Goal: Navigation & Orientation: Find specific page/section

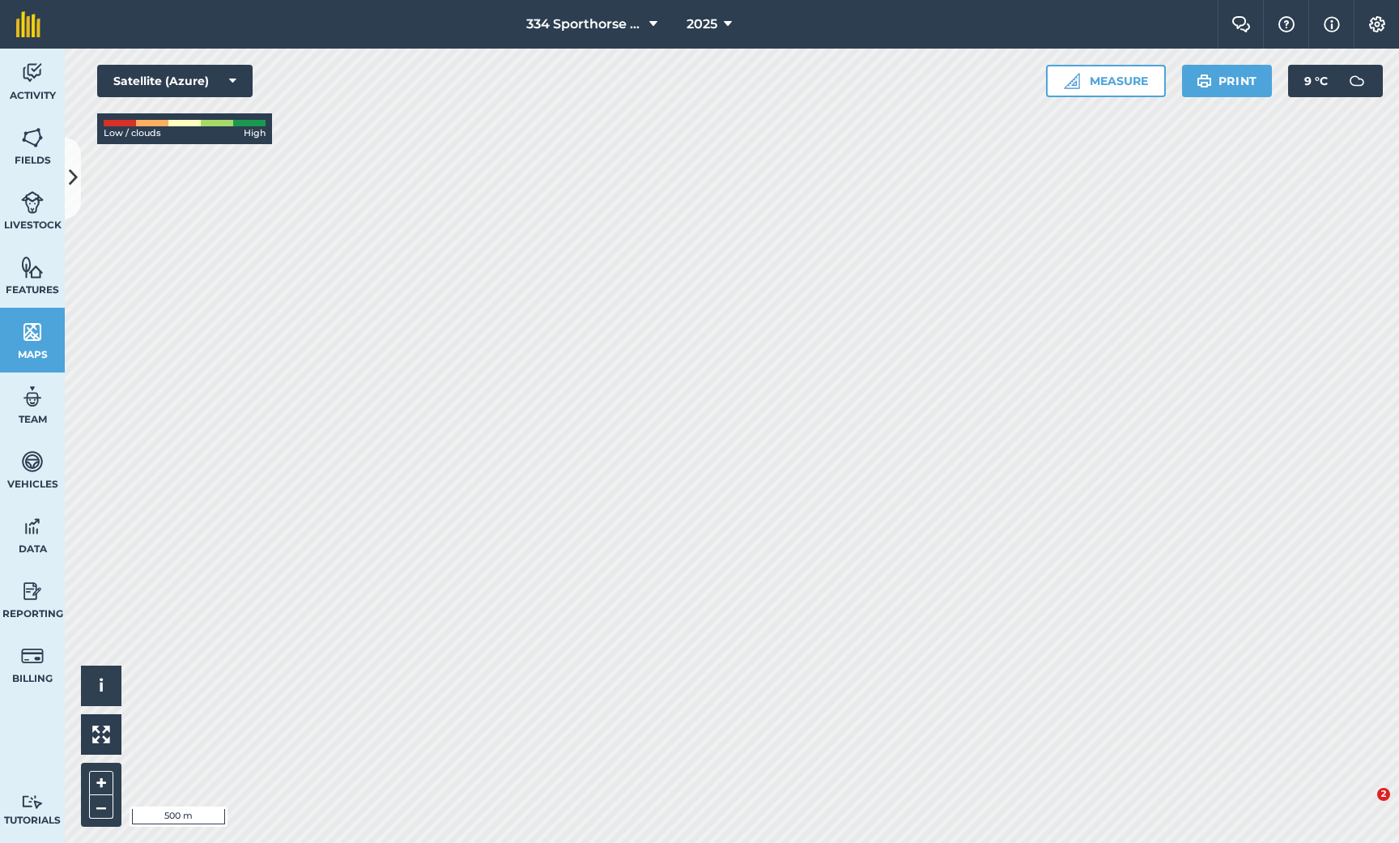
click at [74, 181] on icon at bounding box center [73, 178] width 9 height 28
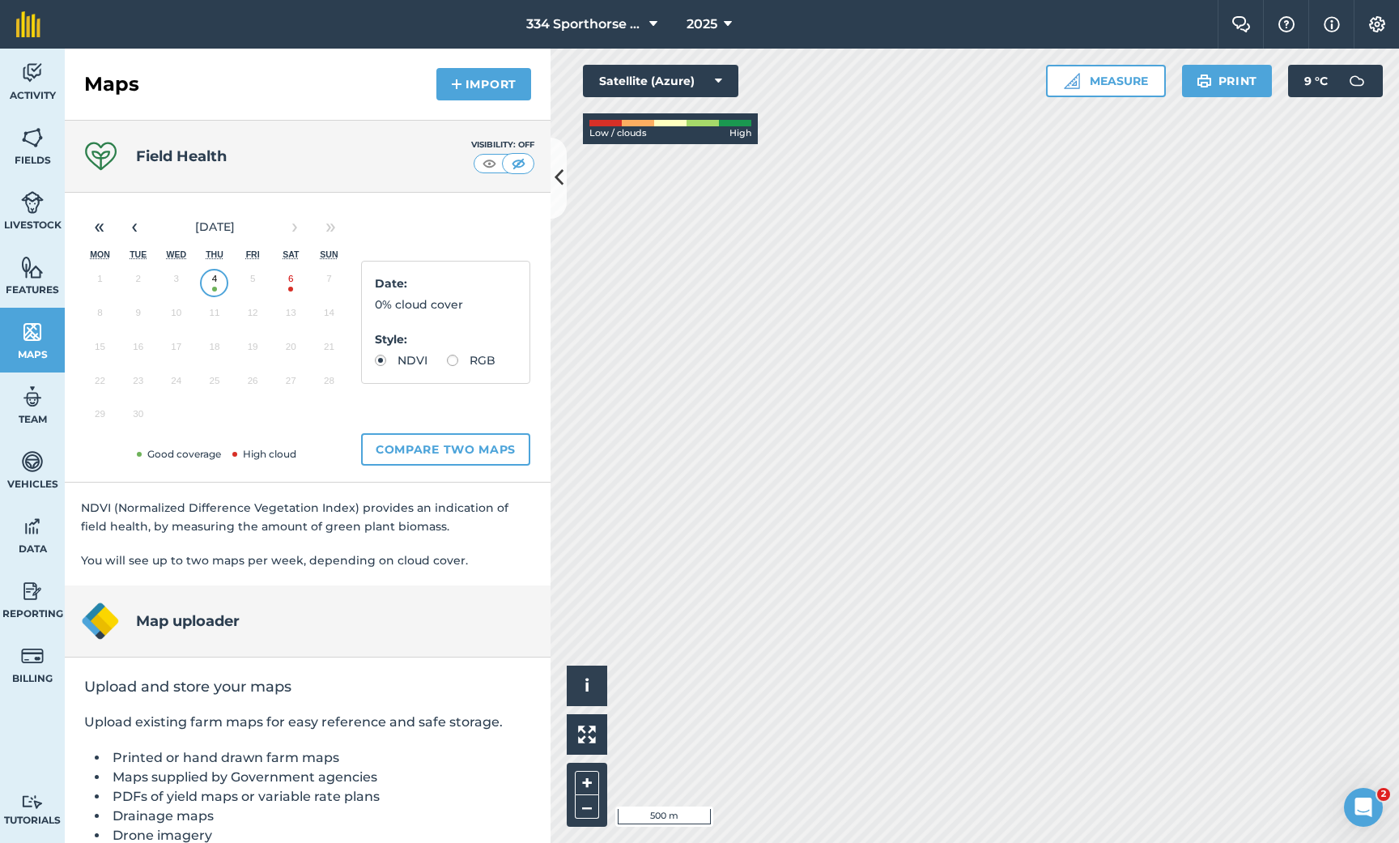
click at [562, 177] on icon at bounding box center [559, 178] width 9 height 28
